Goal: Complete application form

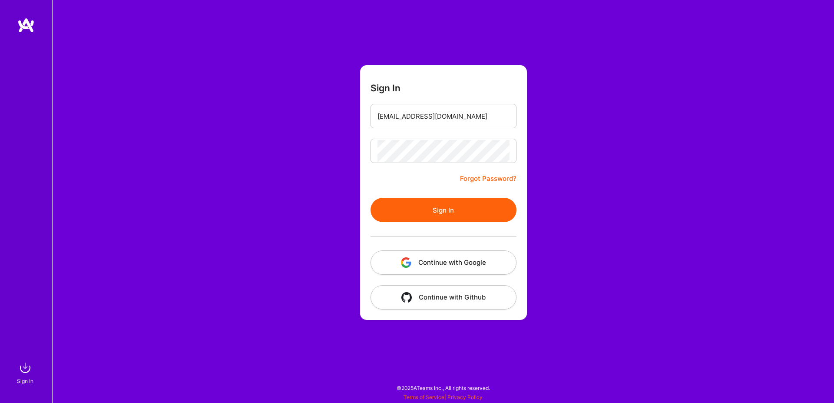
click at [267, 145] on div "Sign In [EMAIL_ADDRESS][DOMAIN_NAME] Forgot Password? Sign In Continue with Goo…" at bounding box center [443, 201] width 782 height 403
click at [417, 208] on button "Sign In" at bounding box center [444, 210] width 146 height 24
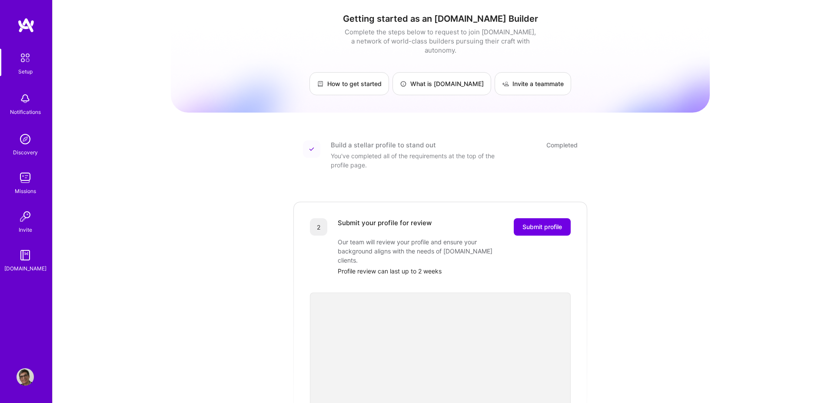
scroll to position [52, 0]
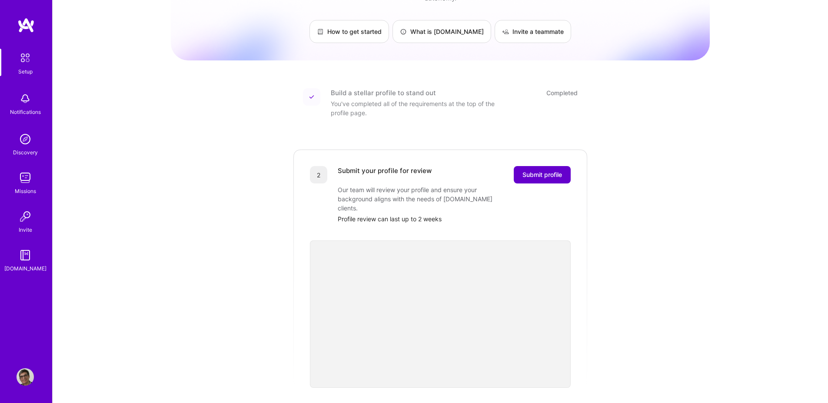
click at [542, 170] on span "Submit profile" at bounding box center [542, 174] width 40 height 9
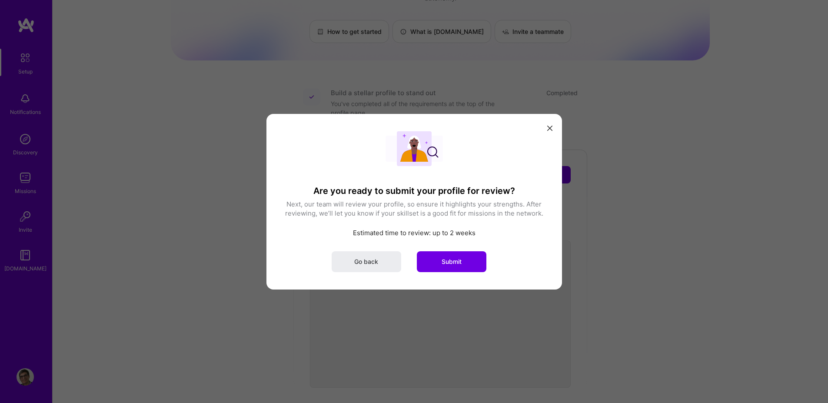
click at [552, 128] on icon "modal" at bounding box center [549, 128] width 5 height 5
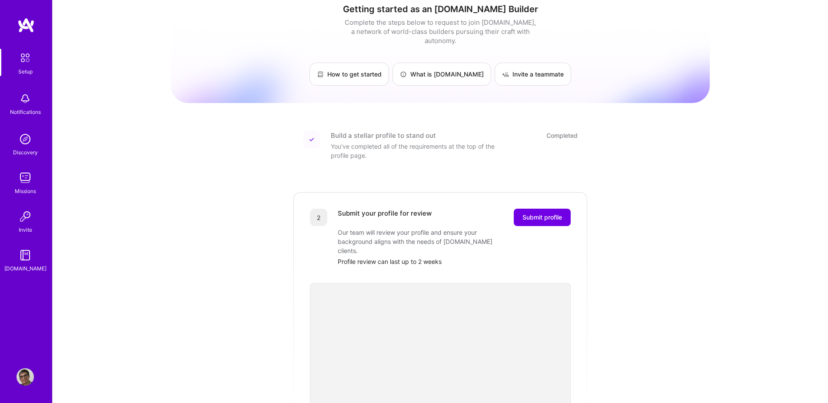
scroll to position [0, 0]
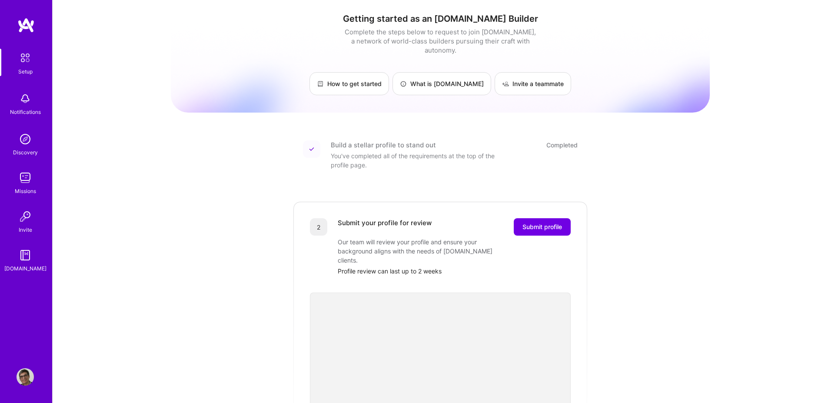
click at [25, 56] on img at bounding box center [25, 58] width 18 height 18
click at [27, 25] on img at bounding box center [25, 25] width 17 height 16
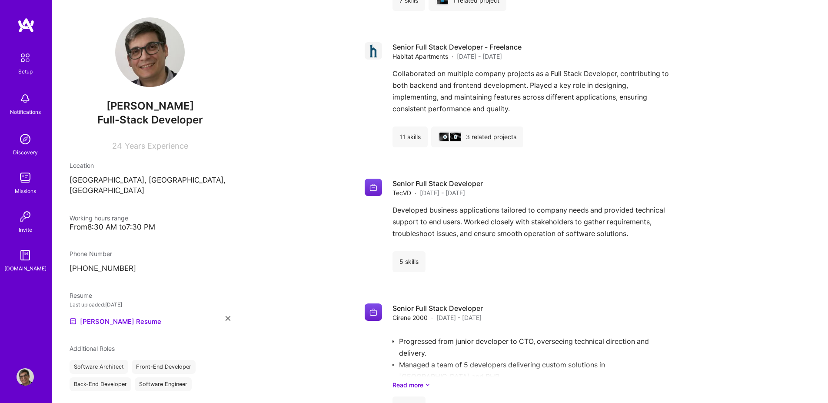
scroll to position [992, 0]
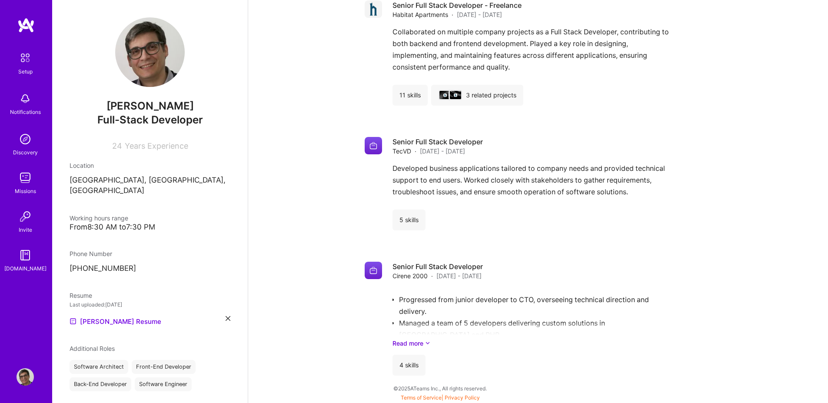
click at [23, 54] on img at bounding box center [25, 58] width 18 height 18
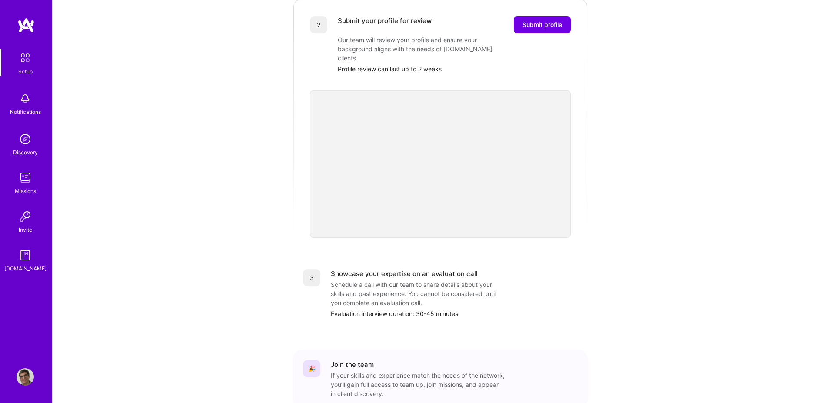
scroll to position [185, 0]
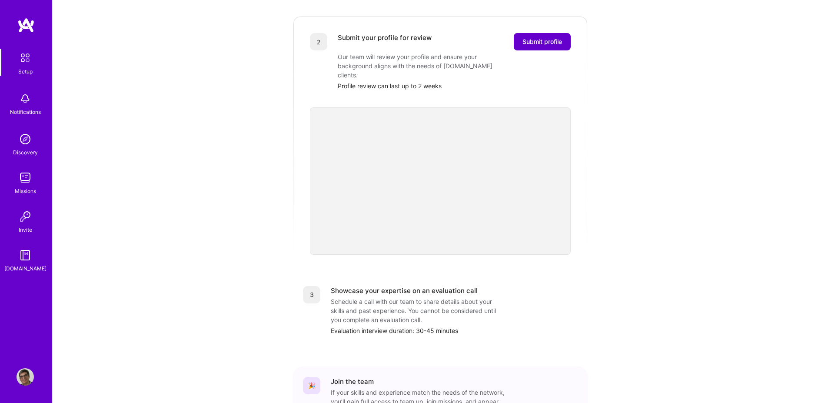
click at [545, 37] on span "Submit profile" at bounding box center [542, 41] width 40 height 9
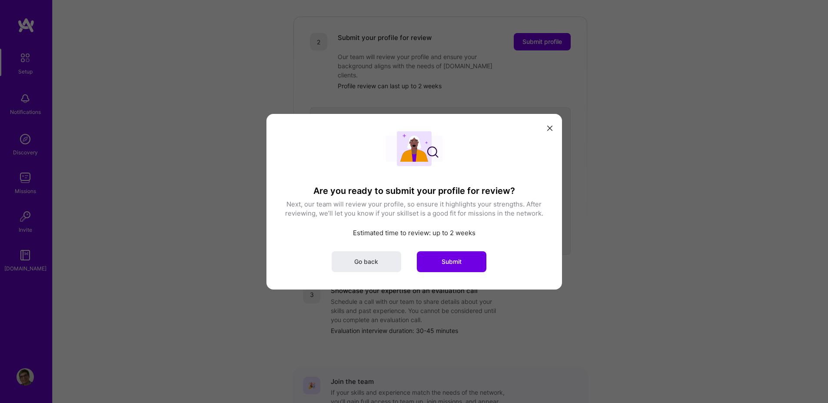
click at [456, 274] on div "Are you ready to submit your profile for review? Next, our team will review you…" at bounding box center [413, 201] width 295 height 176
click at [451, 262] on span "Submit" at bounding box center [451, 261] width 20 height 9
